Goal: Information Seeking & Learning: Learn about a topic

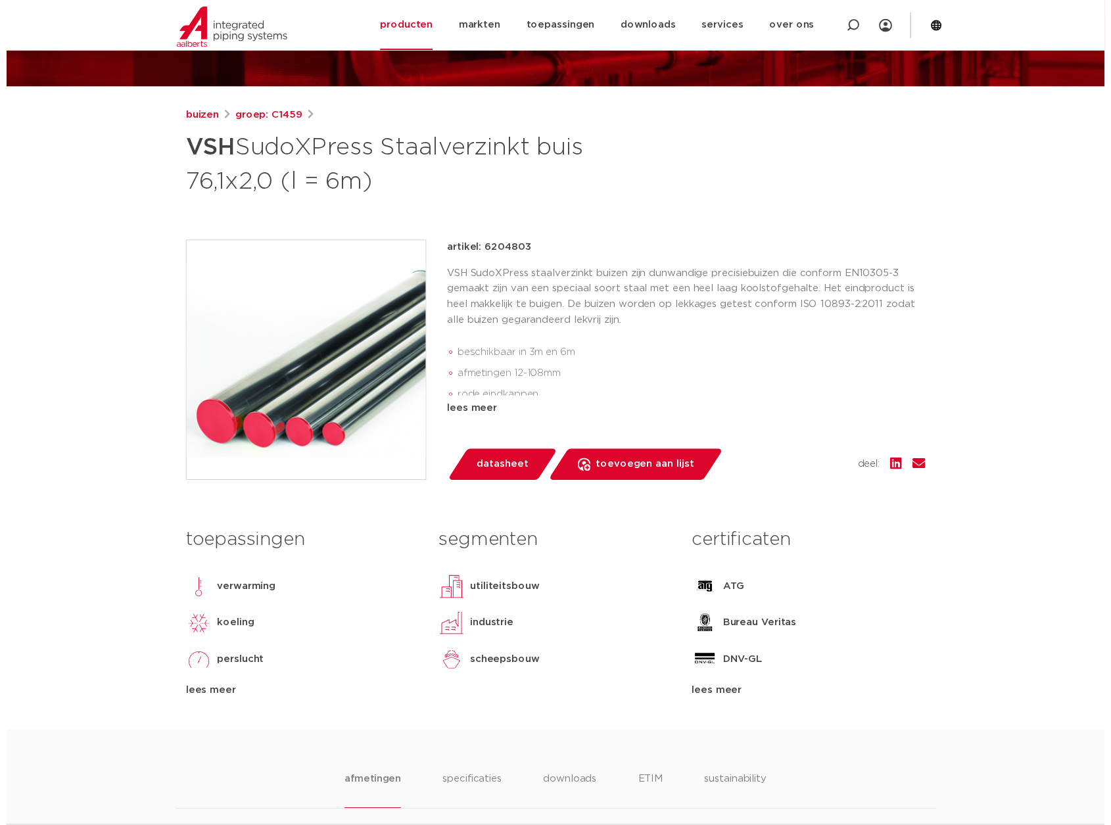
scroll to position [131, 0]
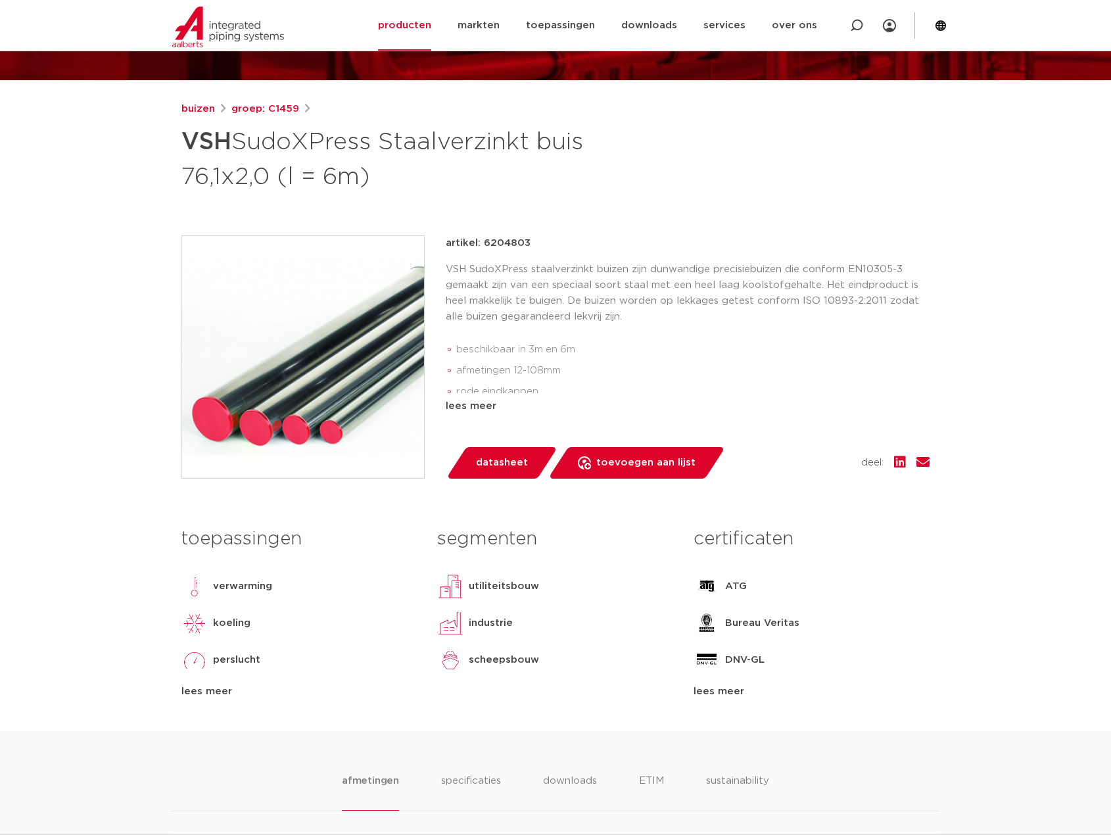
click at [489, 461] on span "datasheet" at bounding box center [502, 462] width 52 height 21
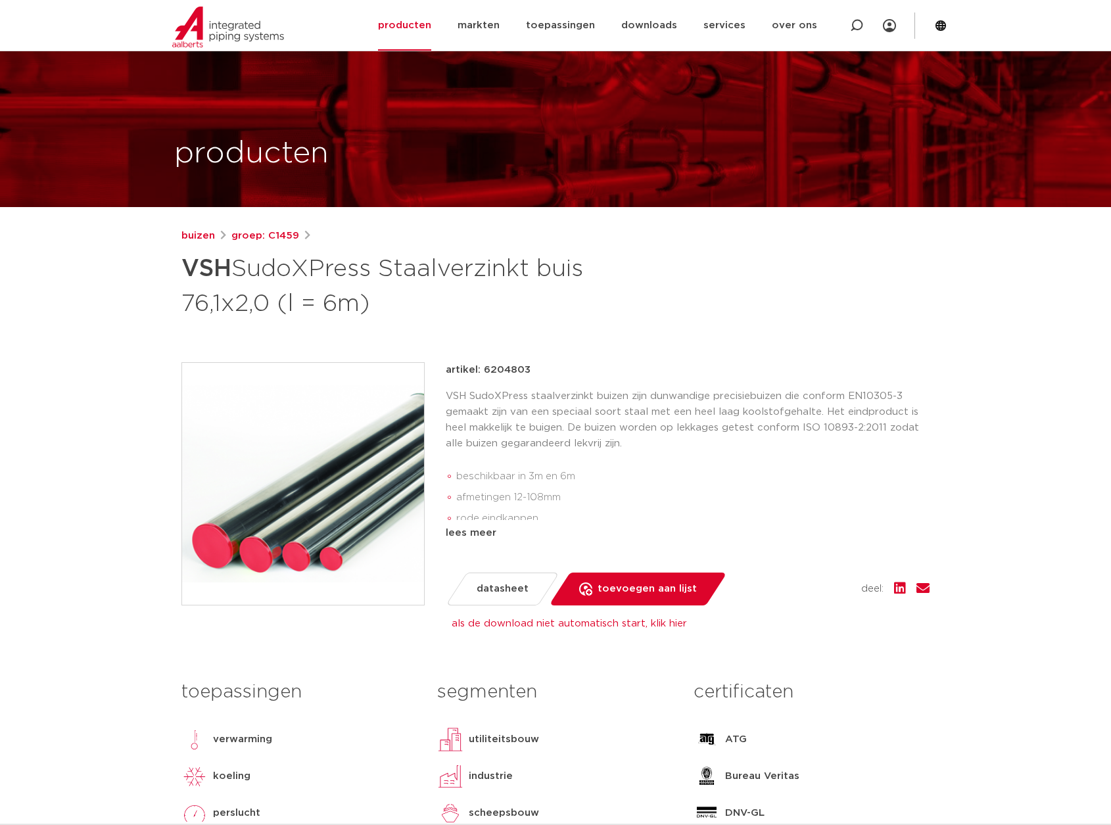
scroll to position [0, 0]
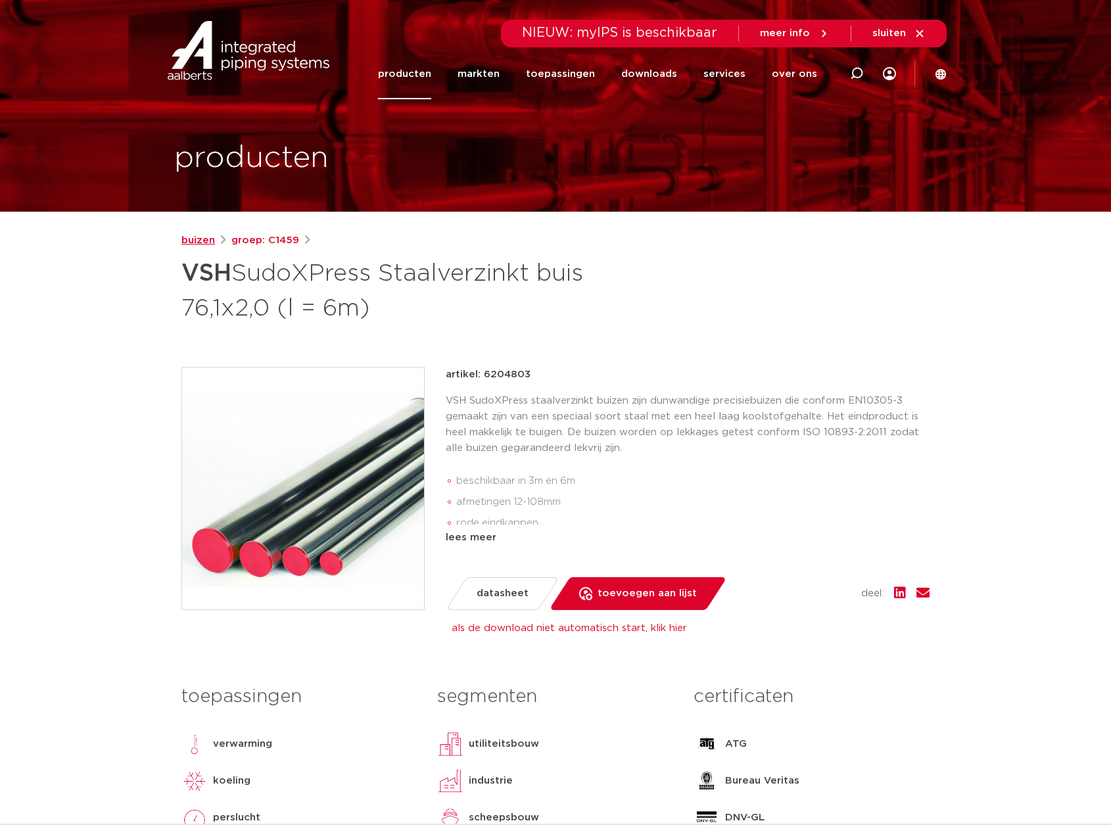
click at [207, 244] on link "buizen" at bounding box center [198, 241] width 34 height 16
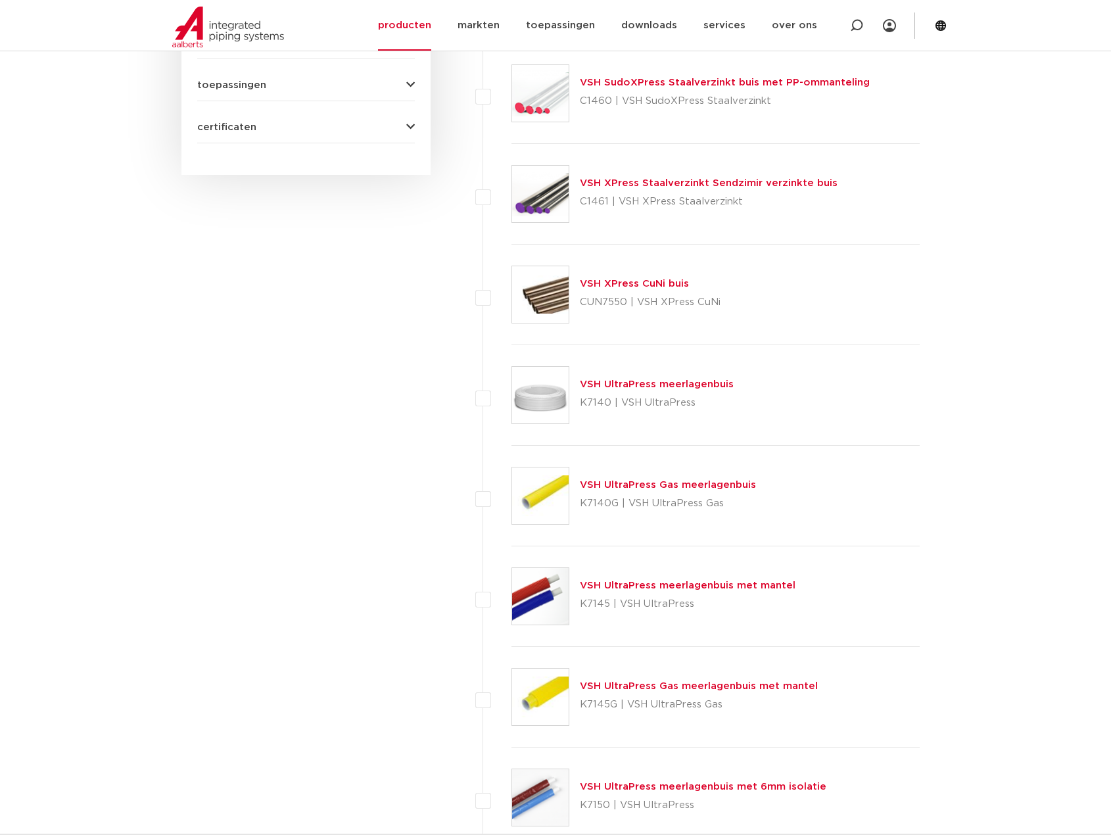
scroll to position [547, 0]
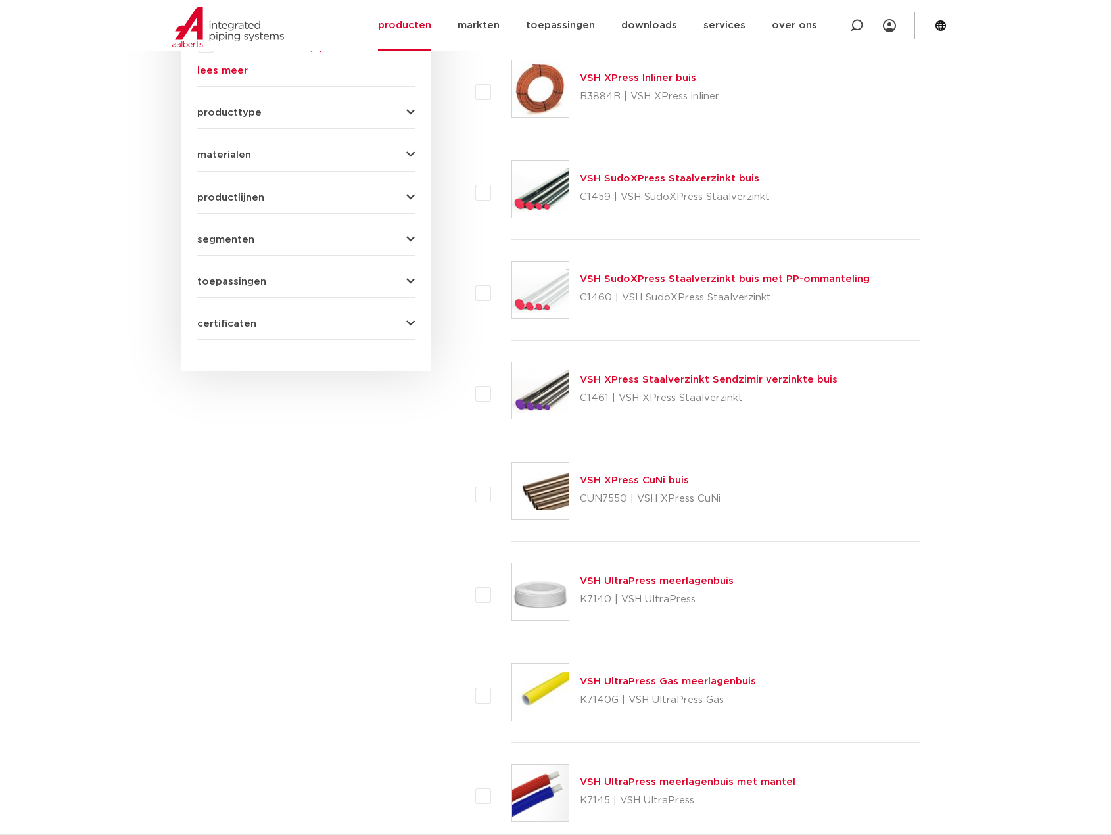
click at [699, 179] on link "VSH SudoXPress Staalverzinkt buis" at bounding box center [669, 178] width 179 height 10
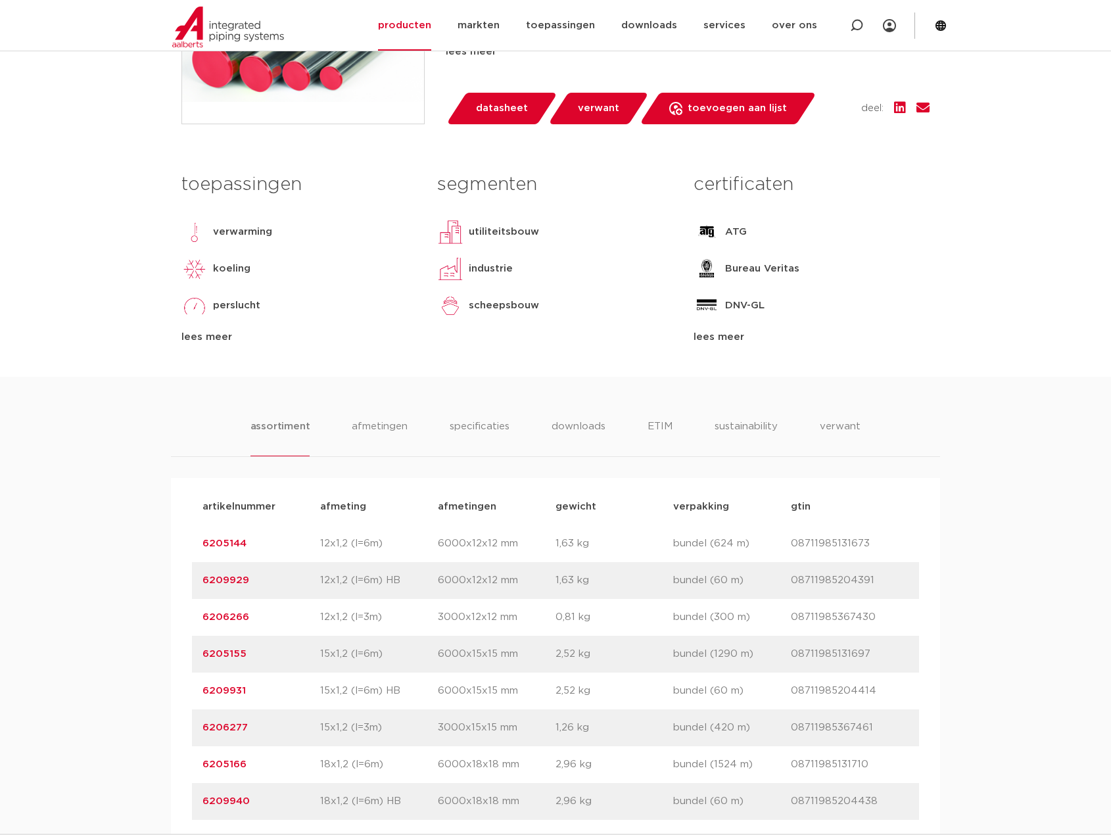
scroll to position [460, 0]
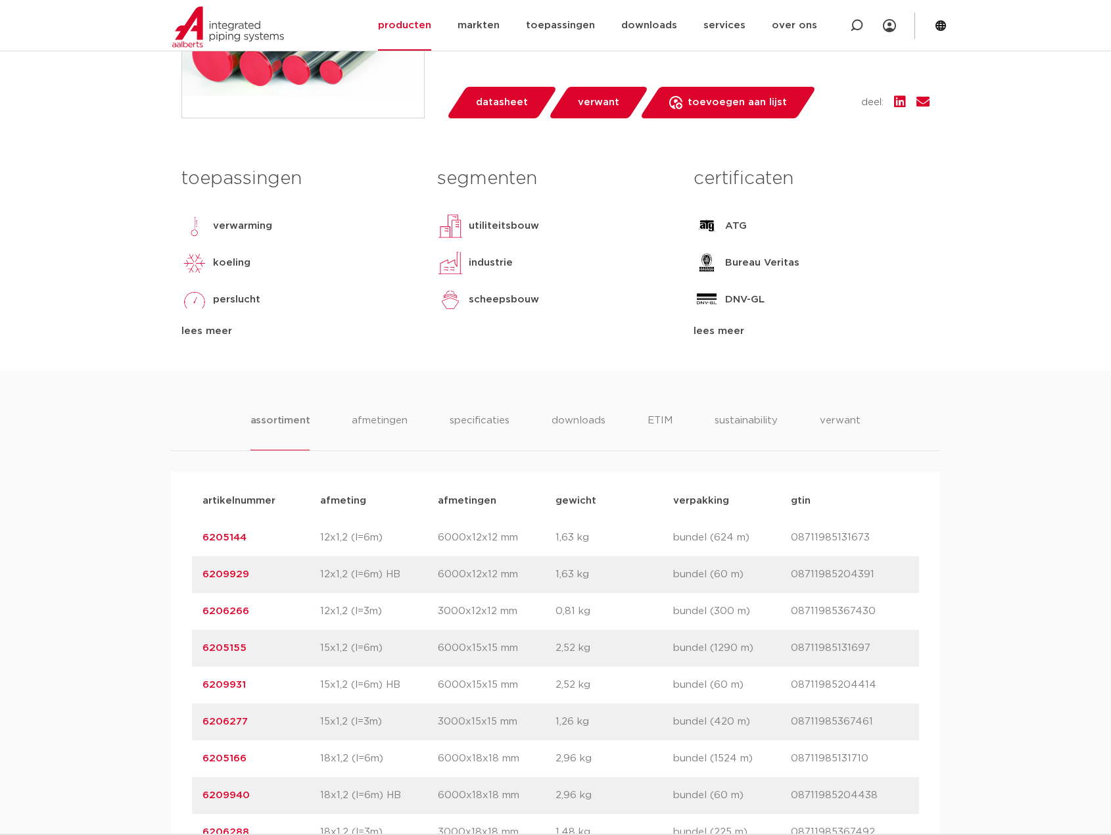
click at [608, 231] on div "utiliteitsbouw" at bounding box center [555, 226] width 236 height 26
